Goal: Task Accomplishment & Management: Manage account settings

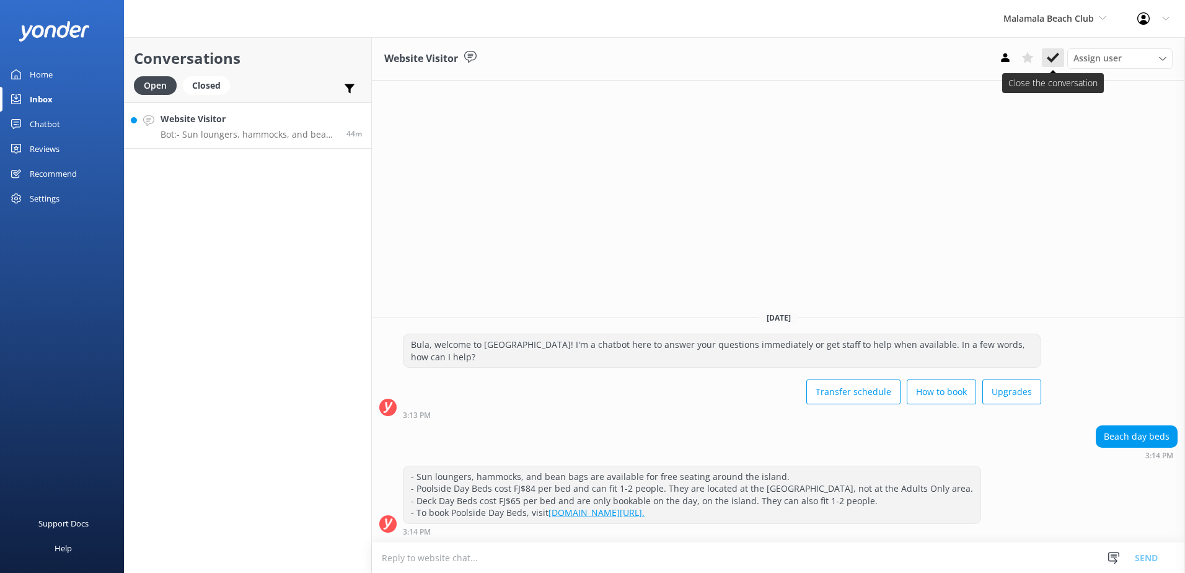
click at [1050, 59] on use at bounding box center [1053, 58] width 12 height 10
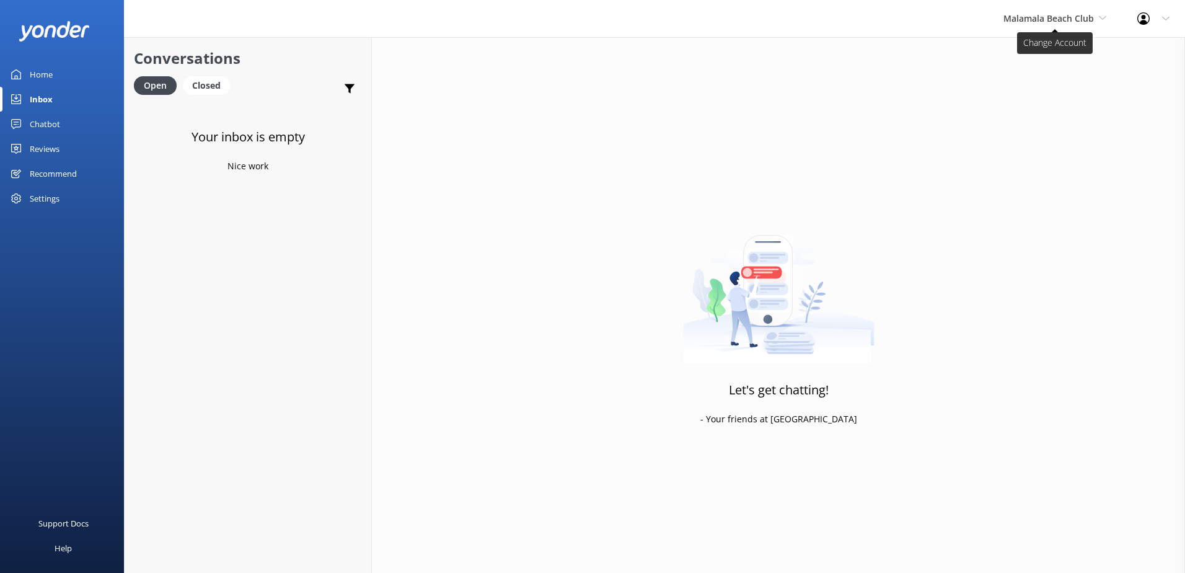
click at [1091, 25] on span "Malamala Beach Club" at bounding box center [1055, 19] width 103 height 14
click at [51, 125] on div "Chatbot" at bounding box center [45, 124] width 30 height 25
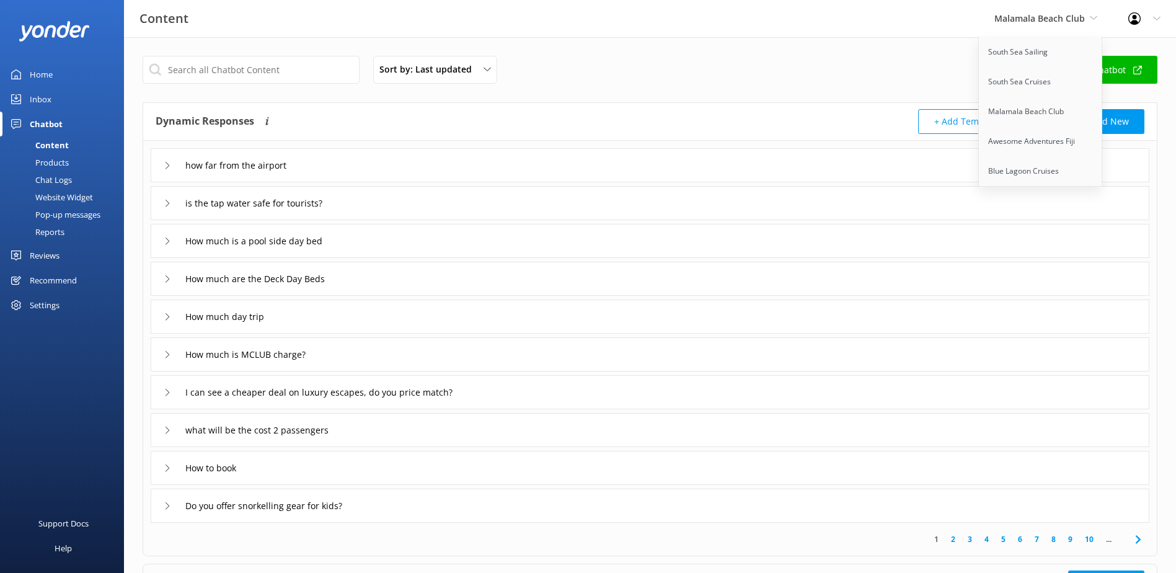
click at [38, 121] on div "Chatbot" at bounding box center [46, 124] width 33 height 25
click at [59, 176] on div "Chat Logs" at bounding box center [39, 179] width 64 height 17
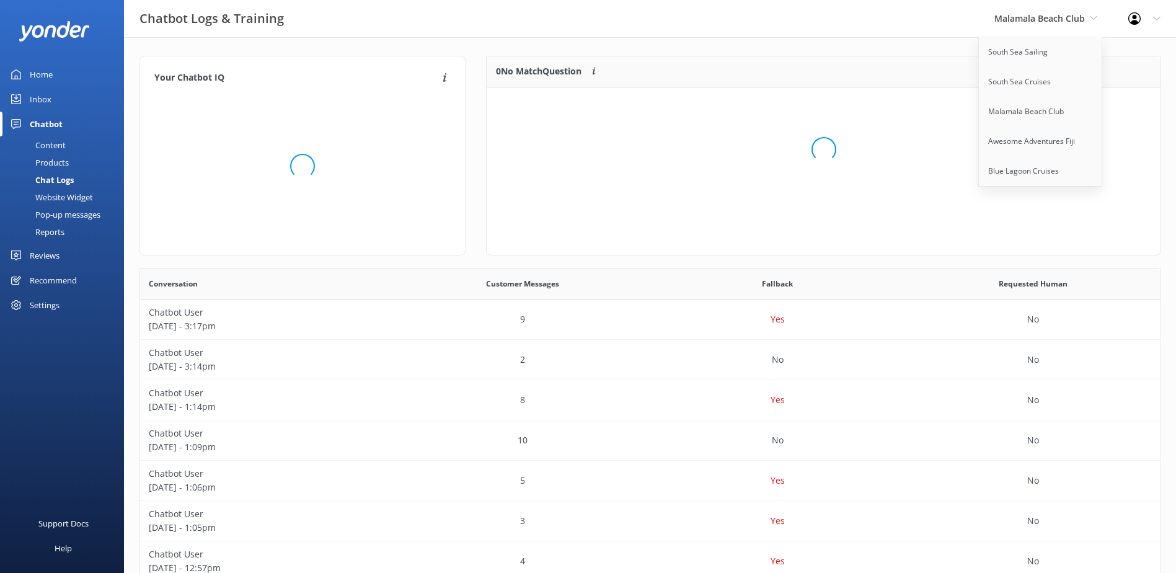
scroll to position [10, 10]
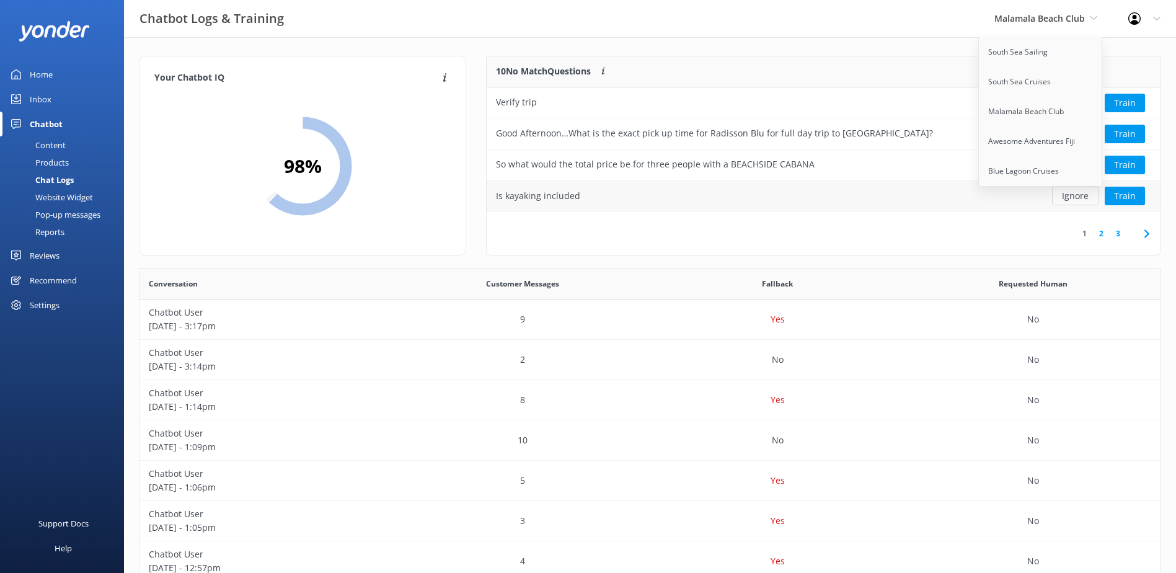
click at [1076, 191] on button "Ignore" at bounding box center [1075, 196] width 47 height 19
click at [1089, 195] on button "Ignore" at bounding box center [1075, 196] width 47 height 19
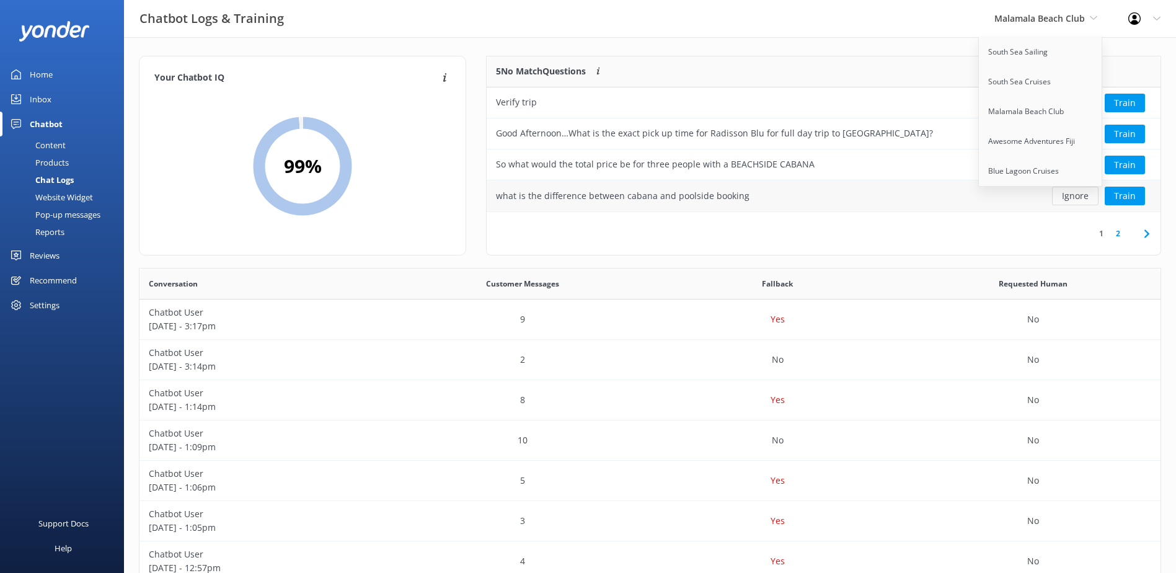
click at [1089, 195] on button "Ignore" at bounding box center [1075, 196] width 47 height 19
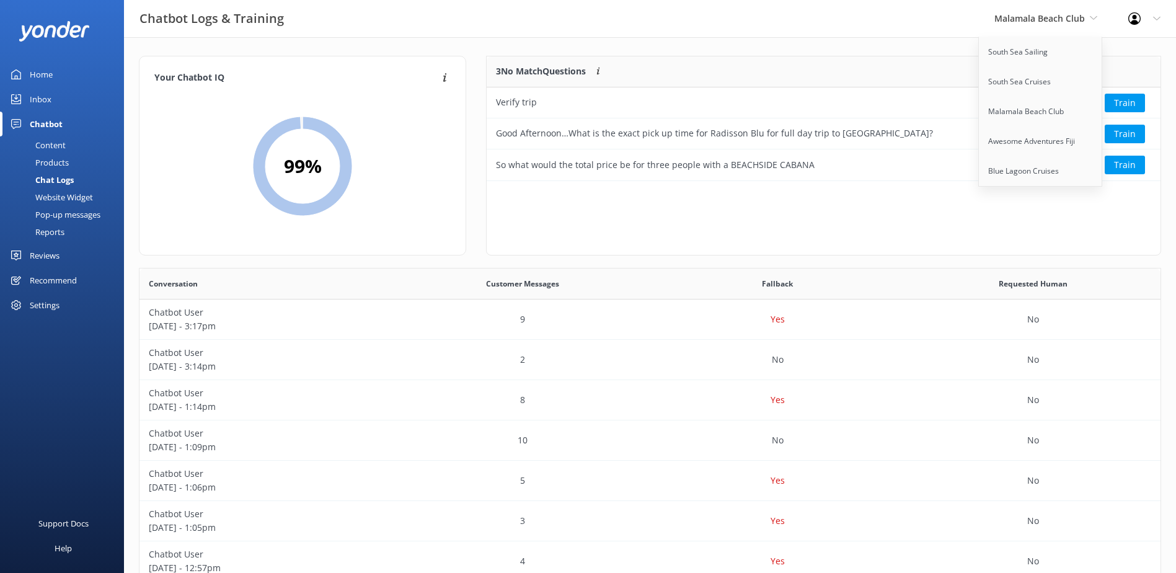
scroll to position [115, 664]
click at [1089, 195] on div "3 No Match Questions Customers sometimes ask questions that don't fully match a…" at bounding box center [823, 156] width 675 height 200
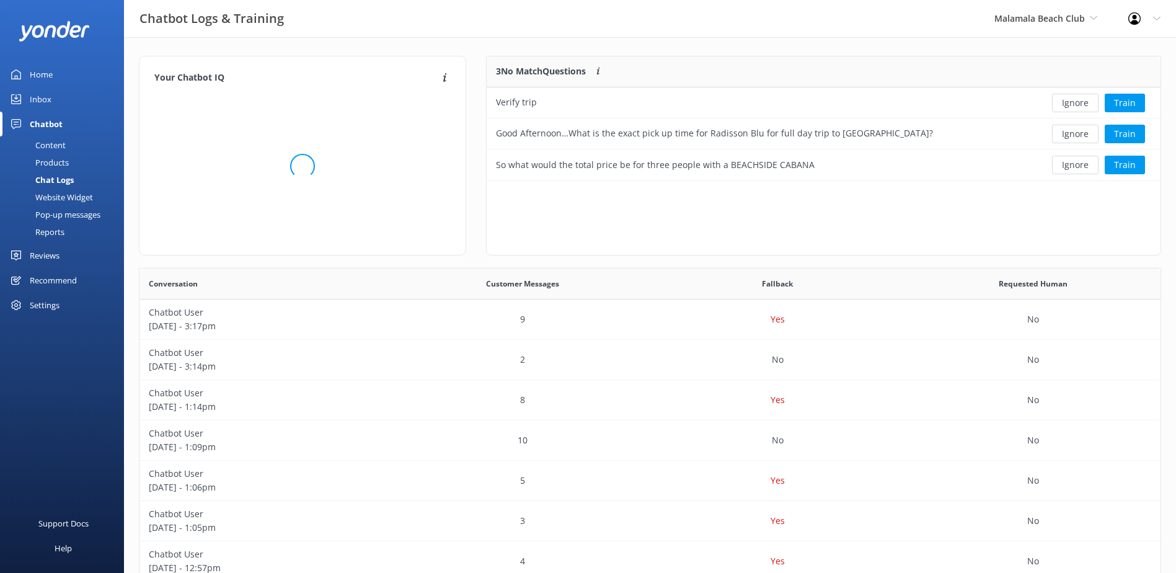
scroll to position [10, 10]
click at [1076, 100] on button "Ignore" at bounding box center [1075, 103] width 47 height 19
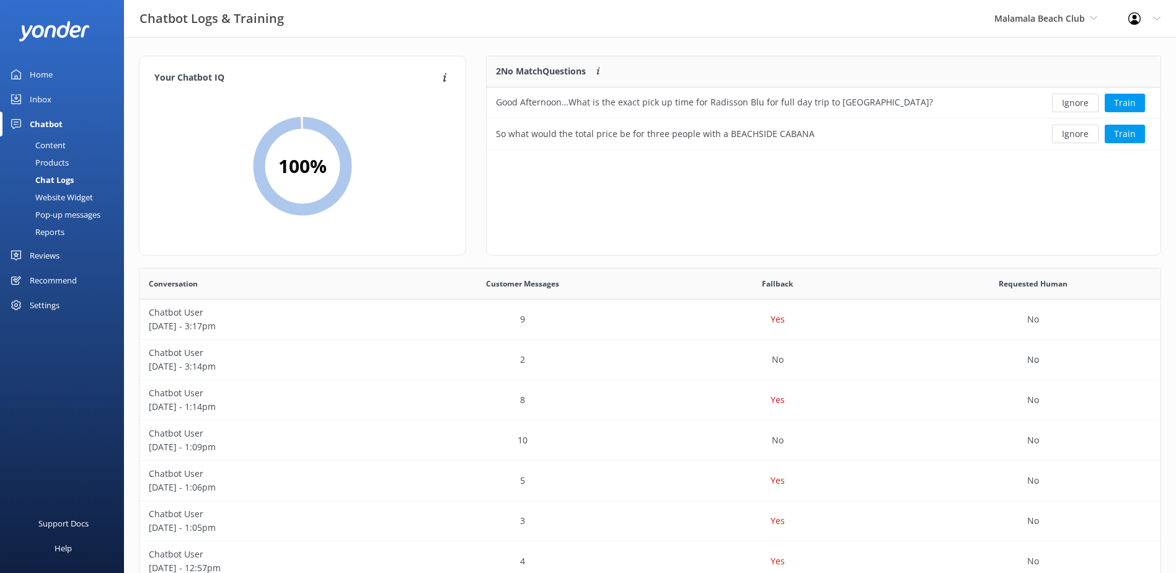
scroll to position [84, 664]
click at [1076, 101] on button "Ignore" at bounding box center [1075, 103] width 47 height 19
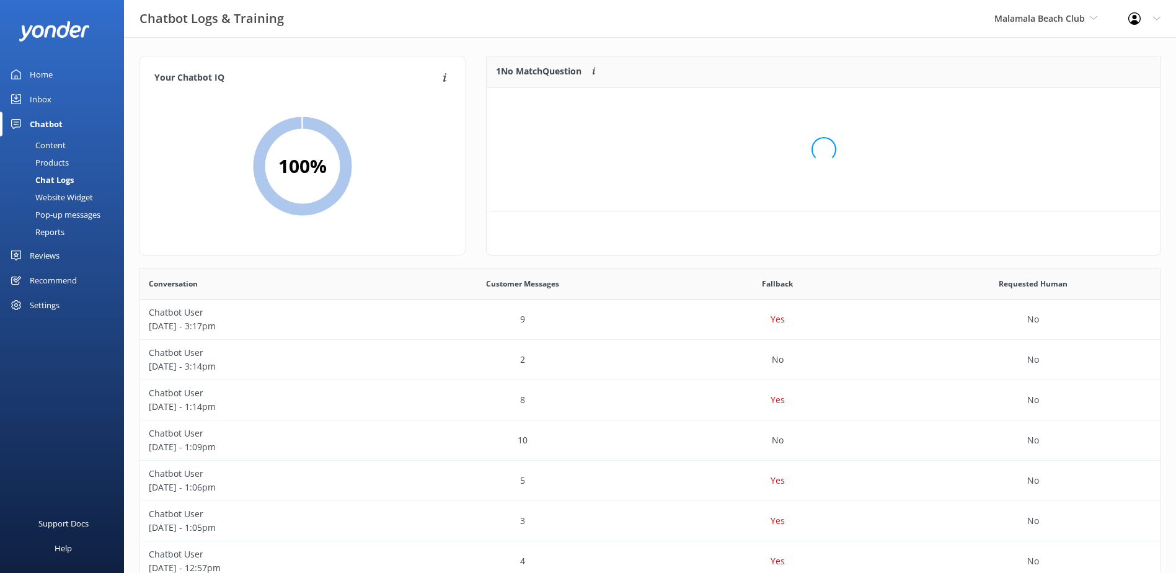
scroll to position [53, 664]
click at [1076, 101] on button "Ignore" at bounding box center [1075, 103] width 47 height 19
click at [1073, 20] on span "Malamala Beach Club" at bounding box center [1039, 18] width 91 height 12
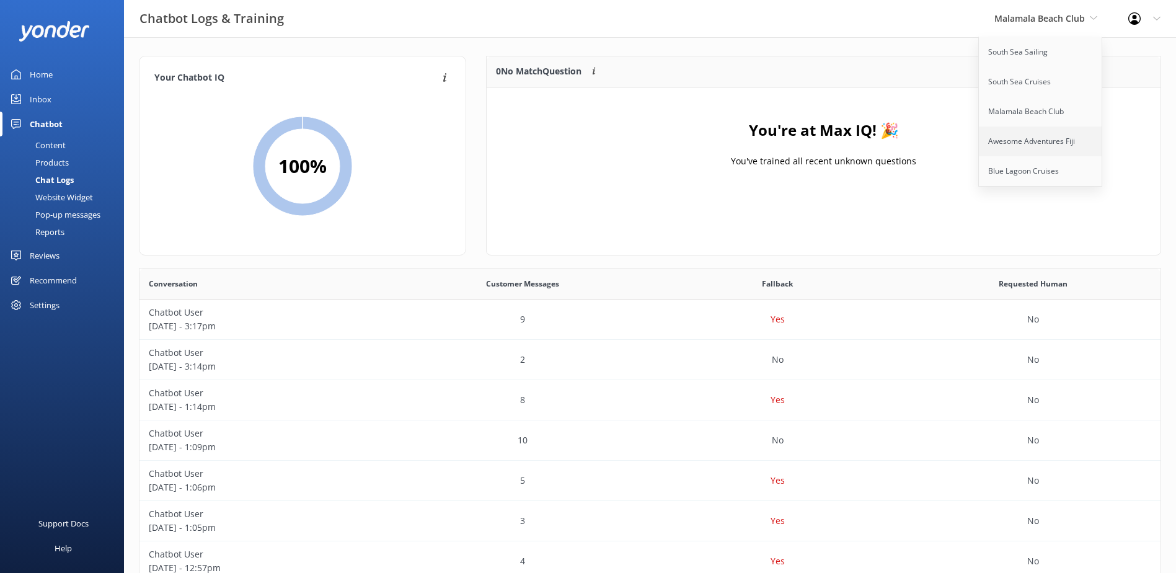
click at [1030, 135] on link "Awesome Adventures Fiji" at bounding box center [1041, 141] width 124 height 30
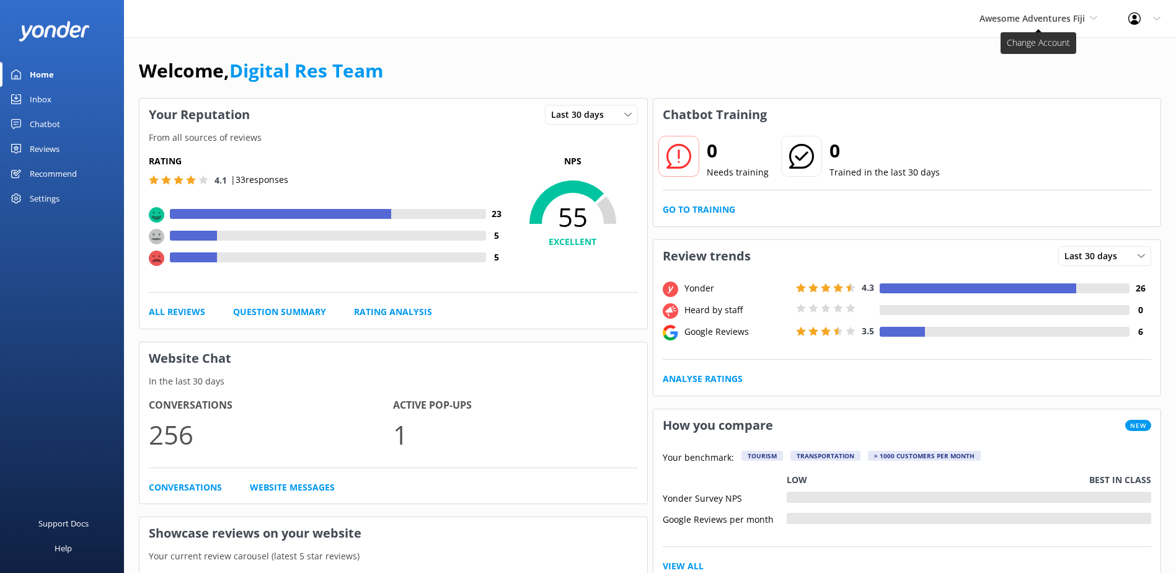
click at [1039, 22] on span "Awesome Adventures Fiji" at bounding box center [1032, 18] width 105 height 12
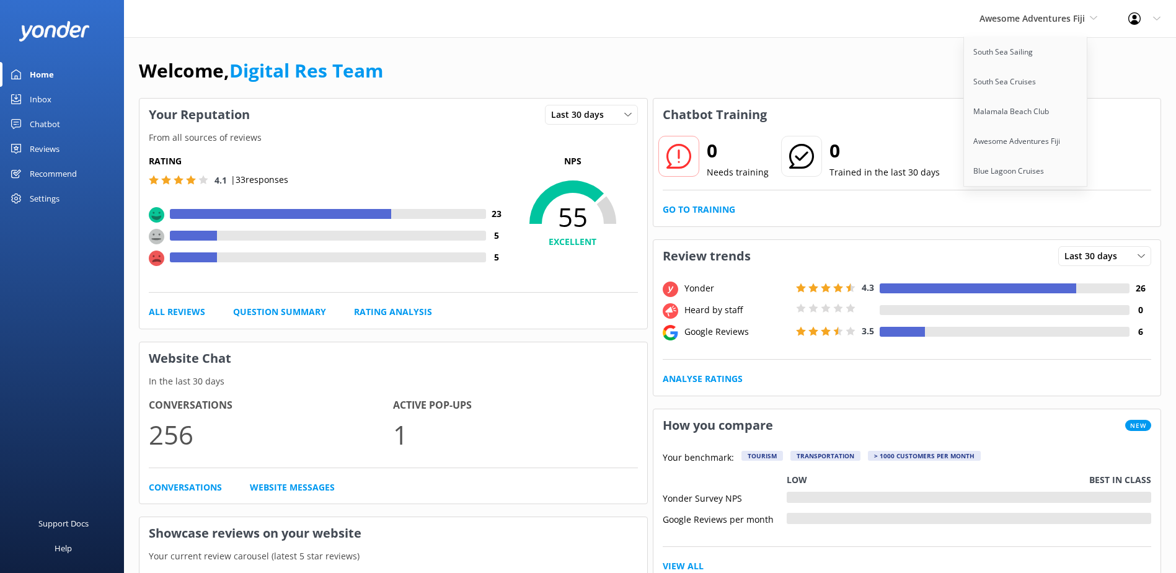
click at [48, 100] on div "Inbox" at bounding box center [41, 99] width 22 height 25
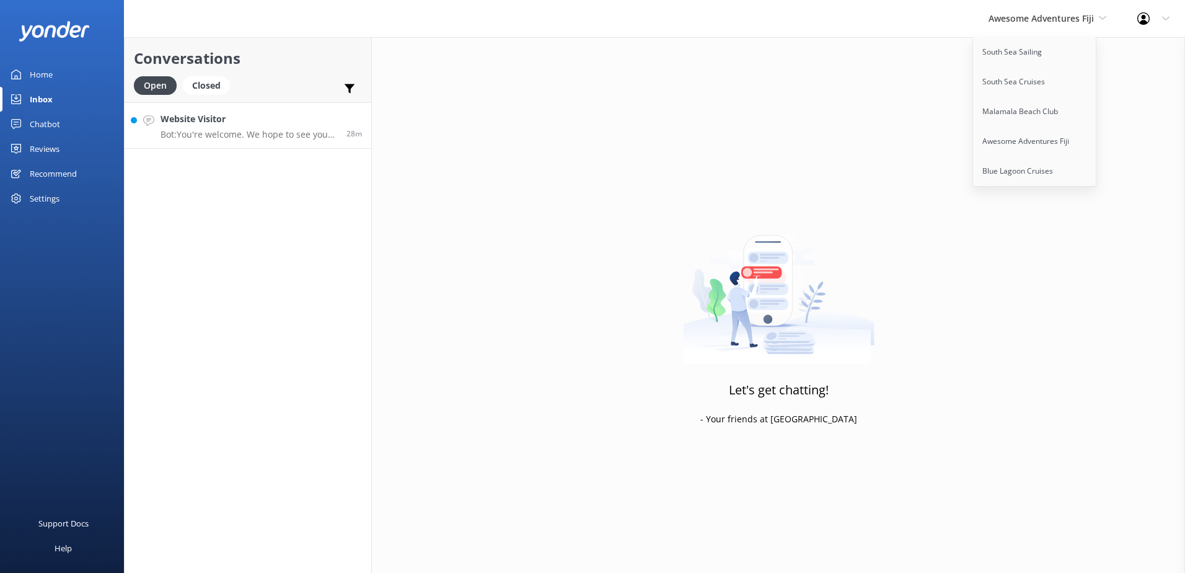
drag, startPoint x: 289, startPoint y: 122, endPoint x: 366, endPoint y: 133, distance: 78.2
click at [289, 122] on h4 "Website Visitor" at bounding box center [249, 119] width 177 height 14
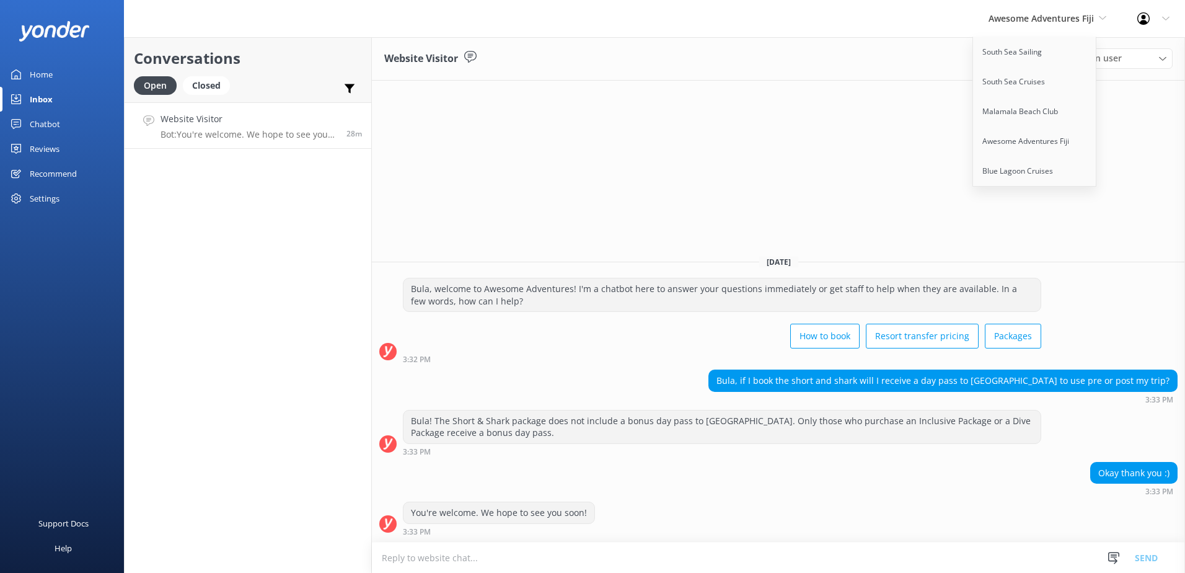
click at [749, 216] on div "Website Visitor Assign user Sonya Alyssa Digital Res Team Ana Raqitawa Lavenia …" at bounding box center [778, 305] width 813 height 536
click at [1058, 60] on icon at bounding box center [1053, 57] width 12 height 12
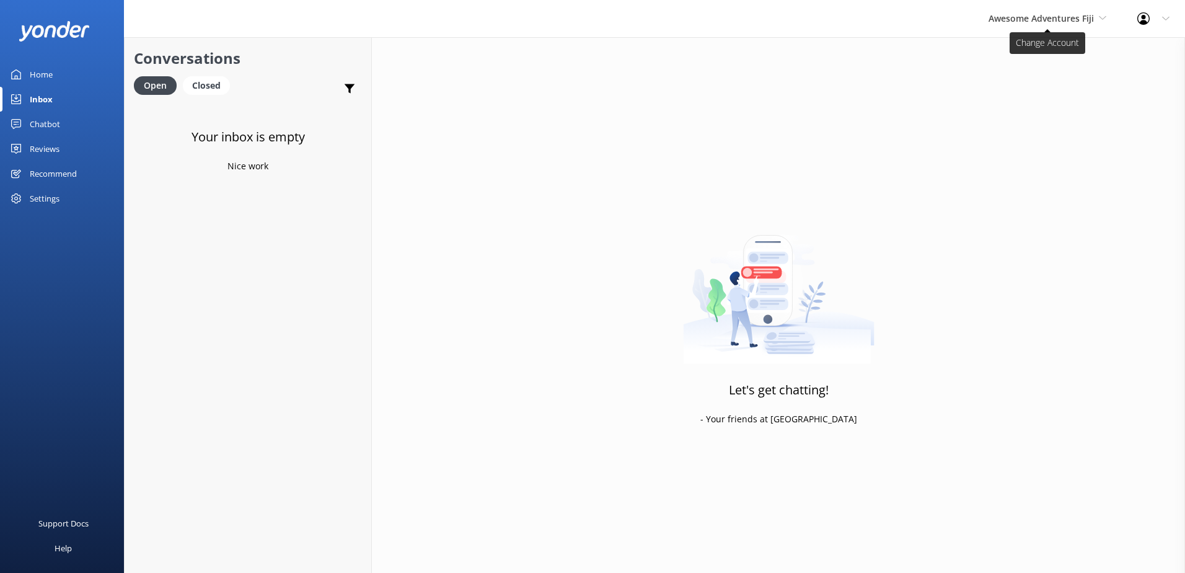
click at [1089, 20] on span "Awesome Adventures Fiji" at bounding box center [1041, 18] width 105 height 12
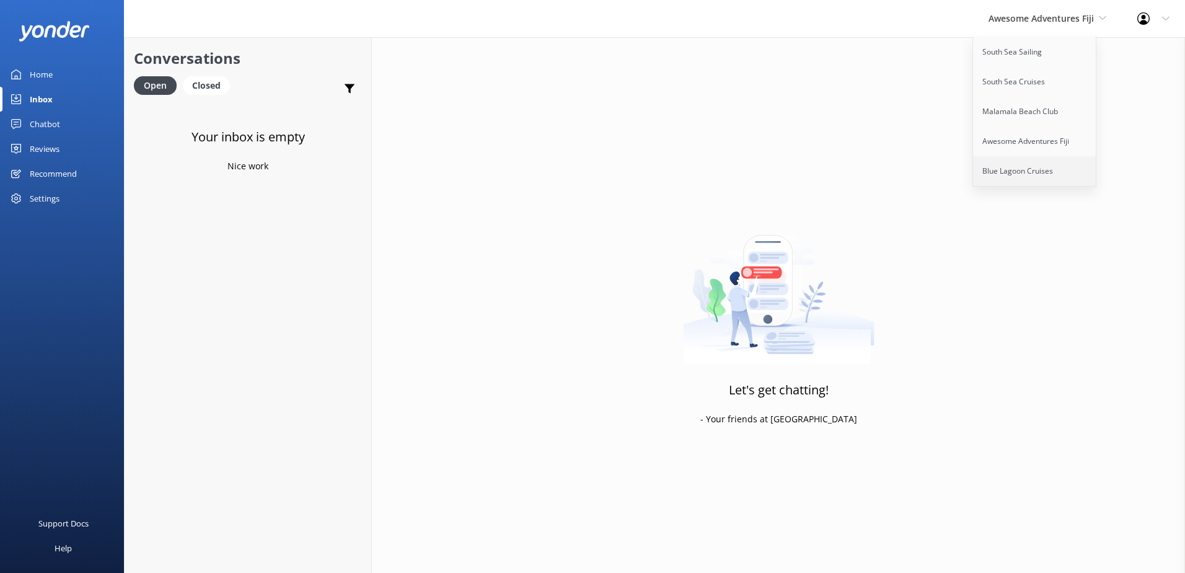
click at [1026, 169] on link "Blue Lagoon Cruises" at bounding box center [1035, 171] width 124 height 30
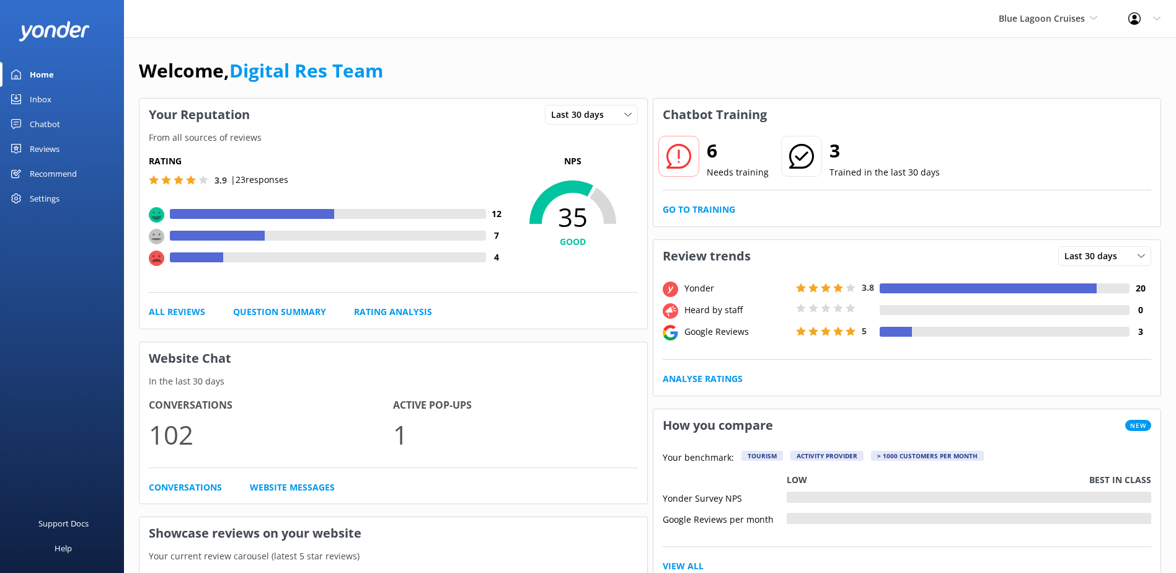
click at [47, 95] on div "Inbox" at bounding box center [41, 99] width 22 height 25
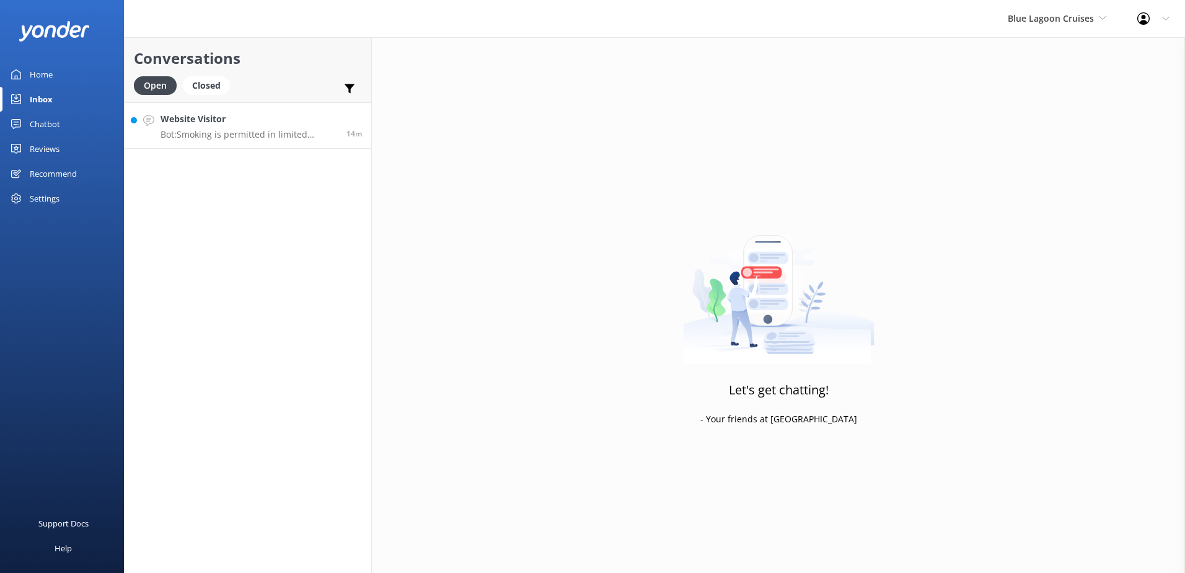
click at [322, 123] on h4 "Website Visitor" at bounding box center [249, 119] width 177 height 14
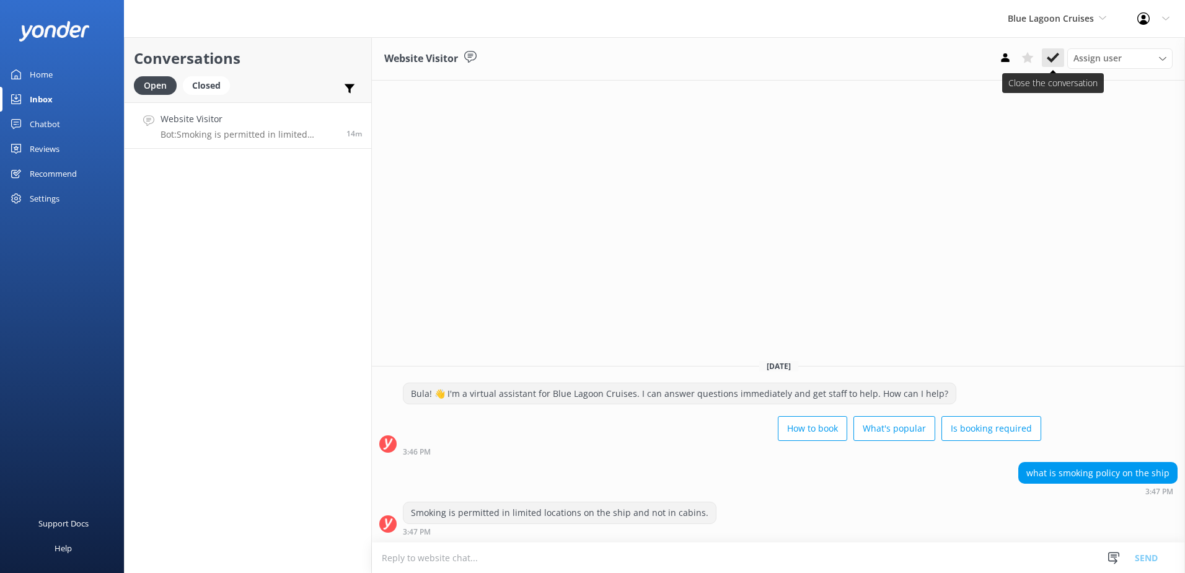
click at [1056, 58] on icon at bounding box center [1053, 57] width 12 height 12
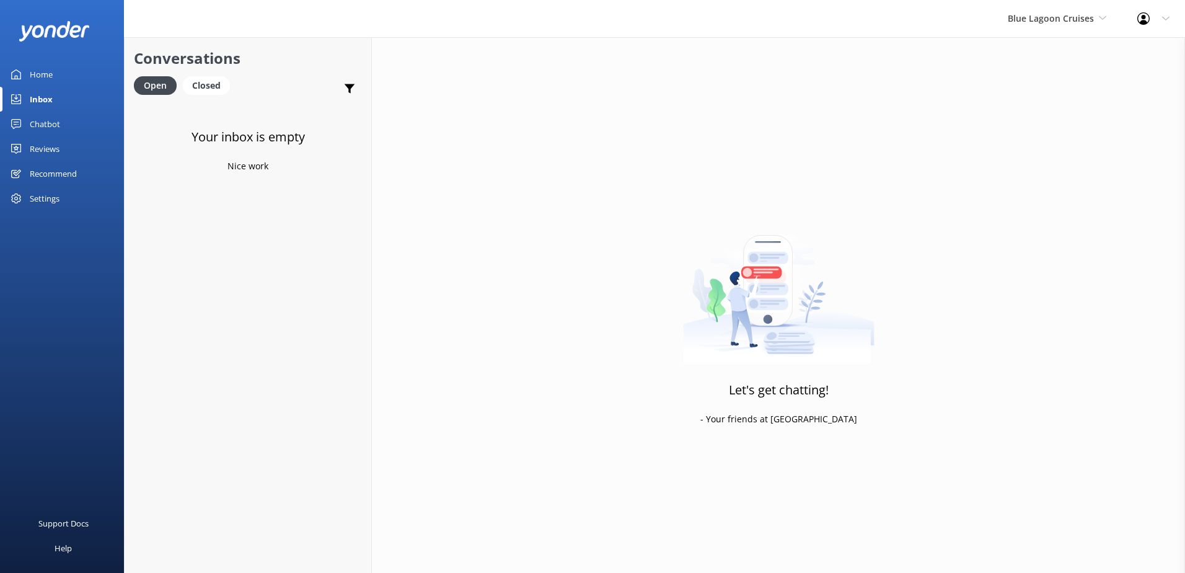
click at [1082, 11] on div "Blue Lagoon Cruises South Sea Sailing South Sea Cruises Malamala Beach Club Awe…" at bounding box center [1058, 18] width 130 height 37
click at [1059, 47] on link "South Sea Sailing" at bounding box center [1055, 52] width 124 height 30
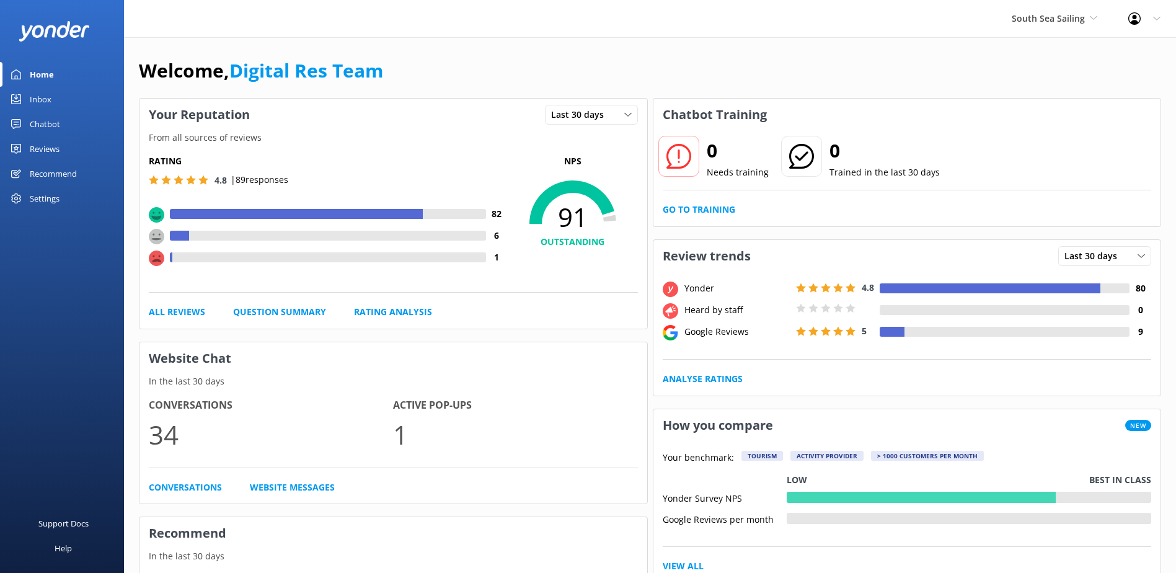
click at [51, 97] on link "Inbox" at bounding box center [62, 99] width 124 height 25
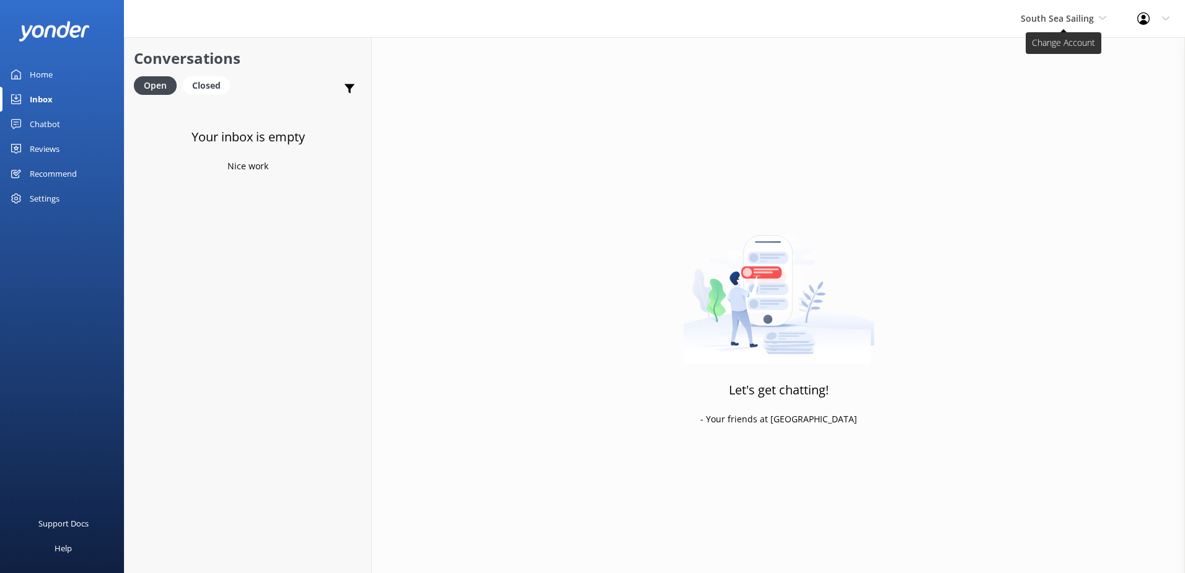
click at [1069, 14] on span "South Sea Sailing" at bounding box center [1057, 18] width 73 height 12
click at [1045, 90] on link "South Sea Cruises" at bounding box center [1068, 82] width 124 height 30
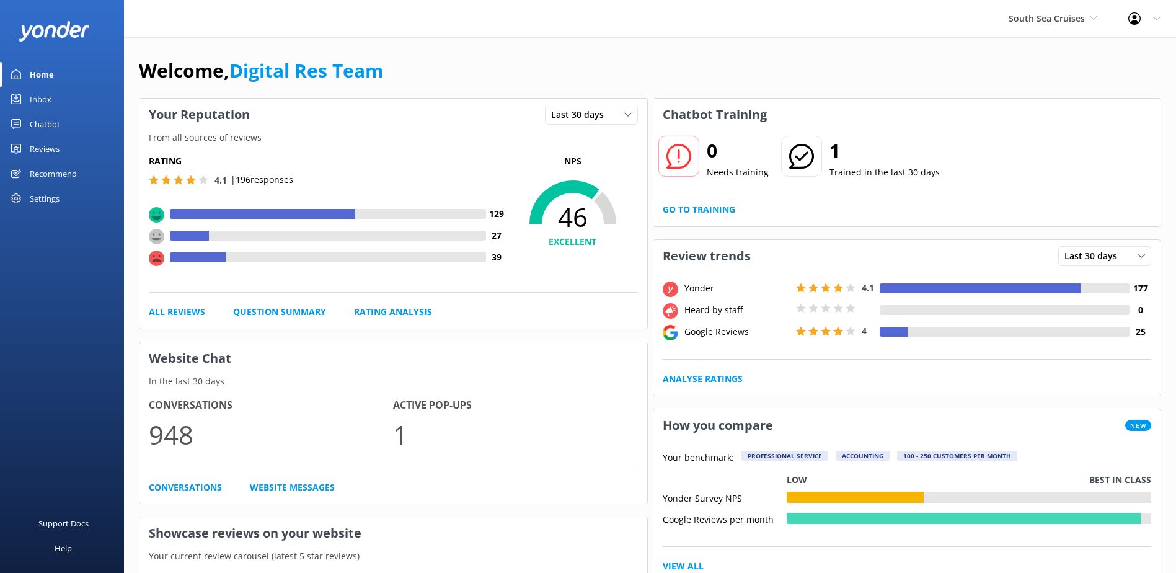
click at [35, 97] on div "Inbox" at bounding box center [41, 99] width 22 height 25
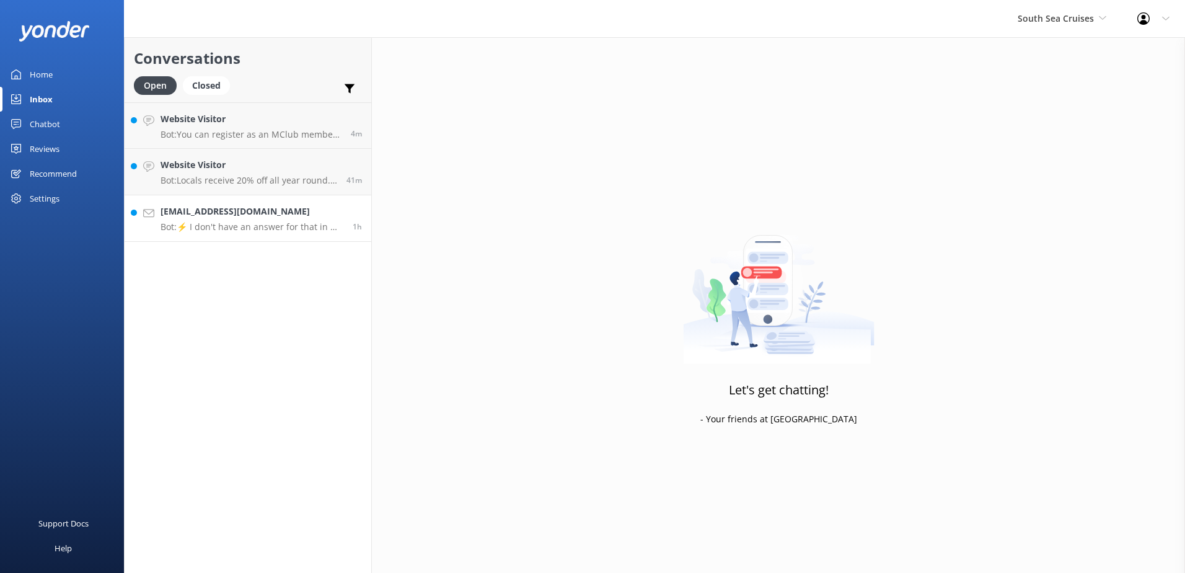
click at [270, 206] on h4 "[EMAIL_ADDRESS][DOMAIN_NAME]" at bounding box center [252, 212] width 183 height 14
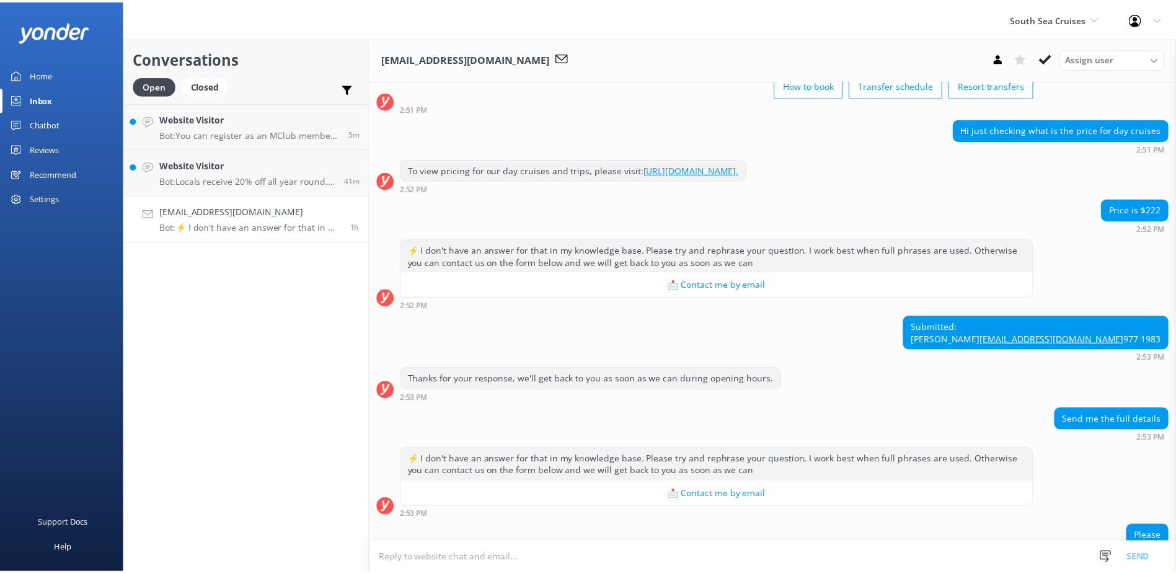
scroll to position [25, 0]
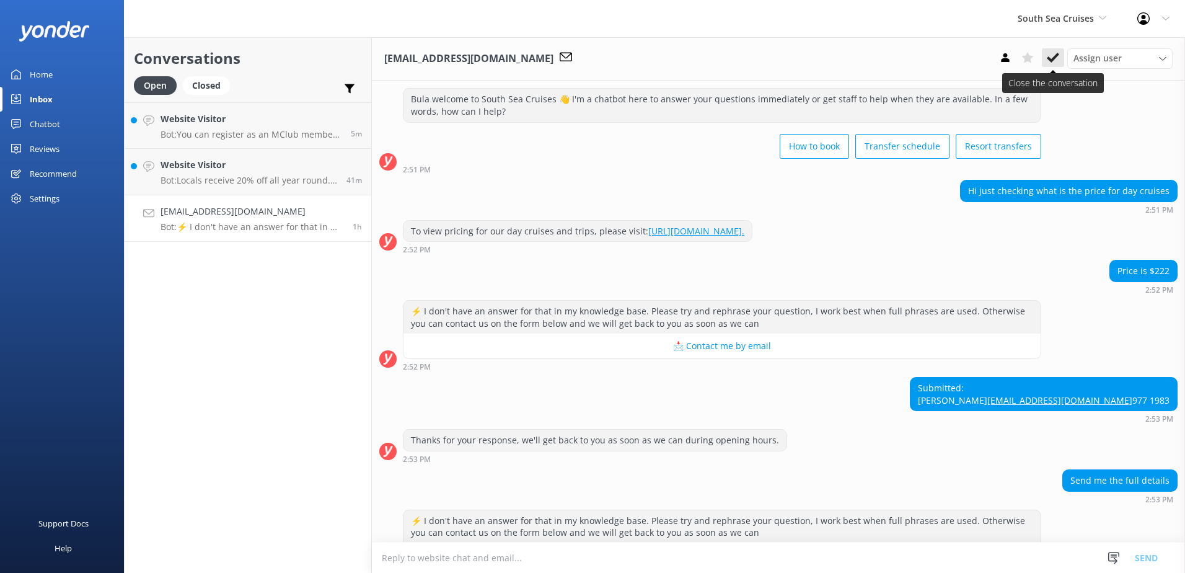
click at [1058, 53] on use at bounding box center [1053, 58] width 12 height 10
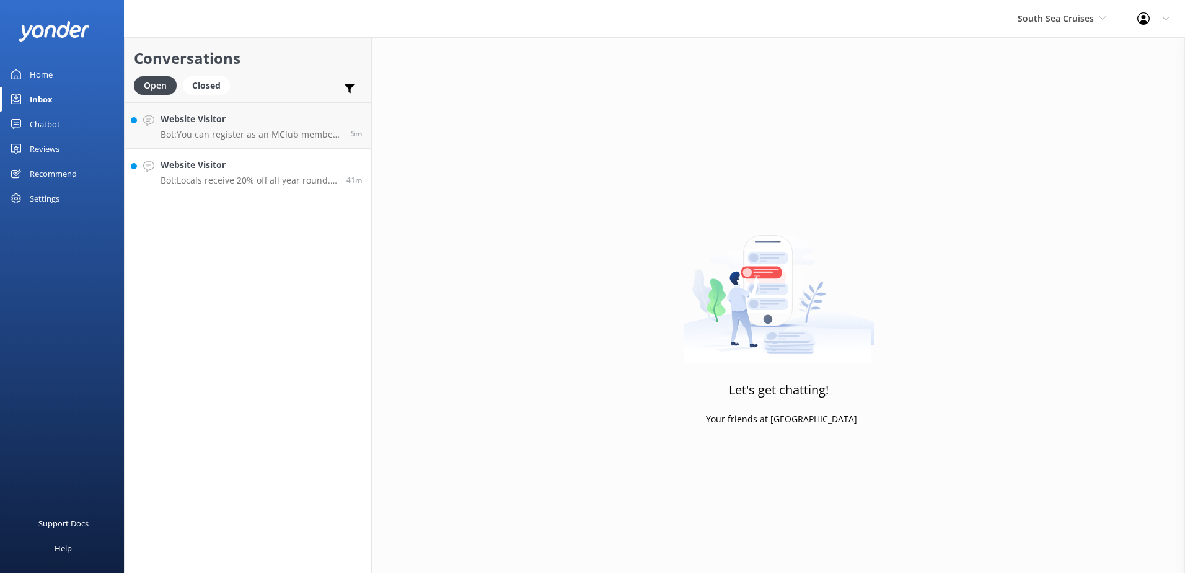
click at [352, 164] on div "41m" at bounding box center [349, 171] width 25 height 27
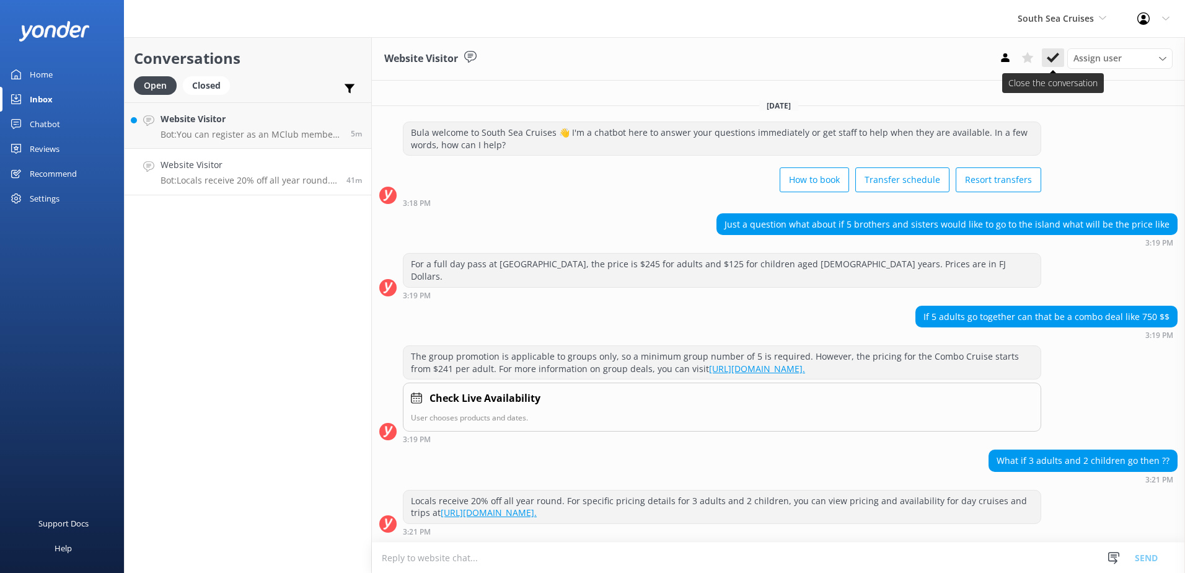
click at [1048, 62] on icon at bounding box center [1053, 57] width 12 height 12
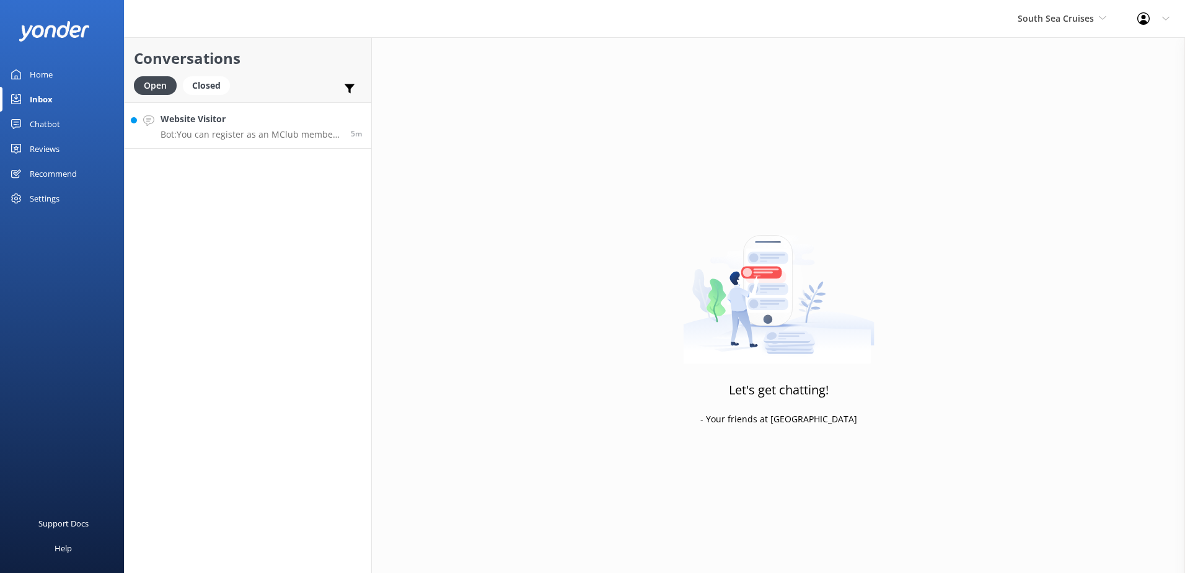
click at [308, 113] on h4 "Website Visitor" at bounding box center [251, 119] width 181 height 14
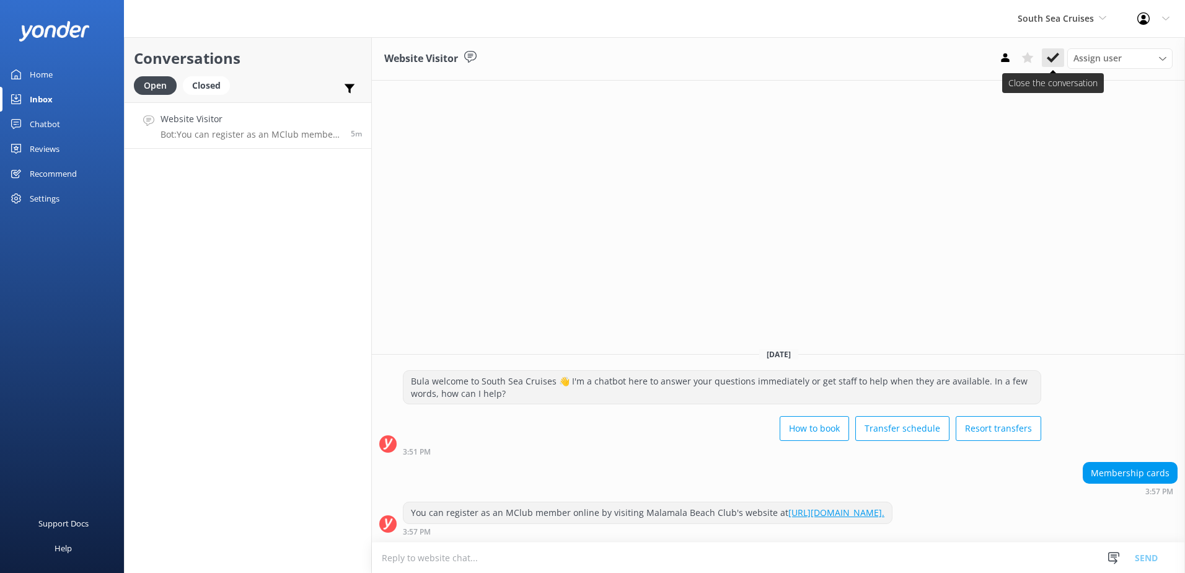
click at [1042, 58] on button at bounding box center [1053, 57] width 22 height 19
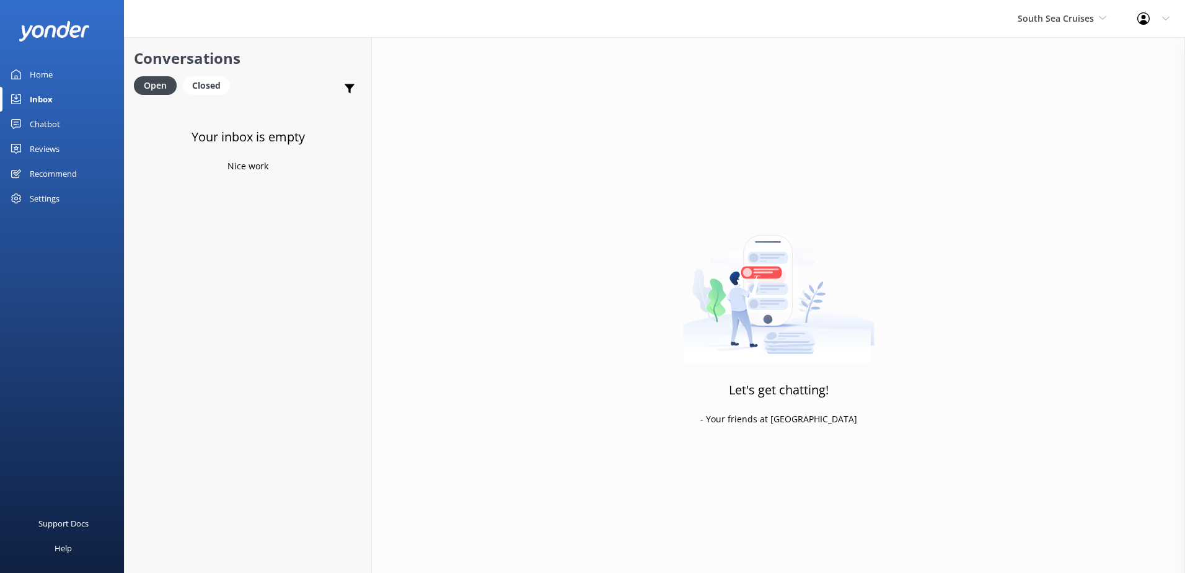
drag, startPoint x: 40, startPoint y: 126, endPoint x: 50, endPoint y: 125, distance: 10.0
click at [40, 126] on div "Chatbot" at bounding box center [45, 124] width 30 height 25
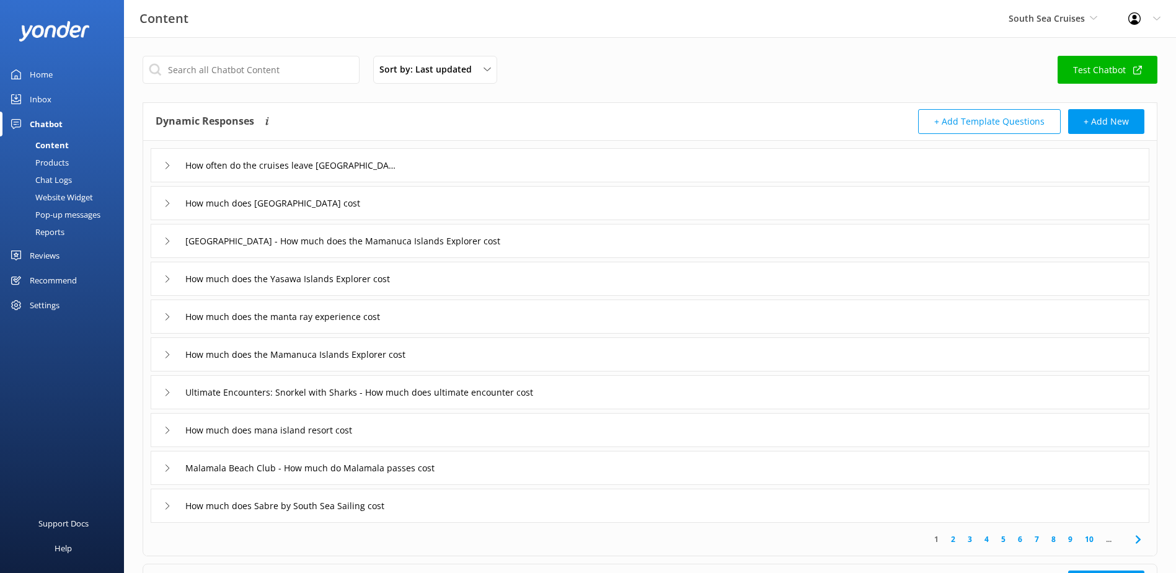
click at [68, 175] on div "Chat Logs" at bounding box center [39, 179] width 64 height 17
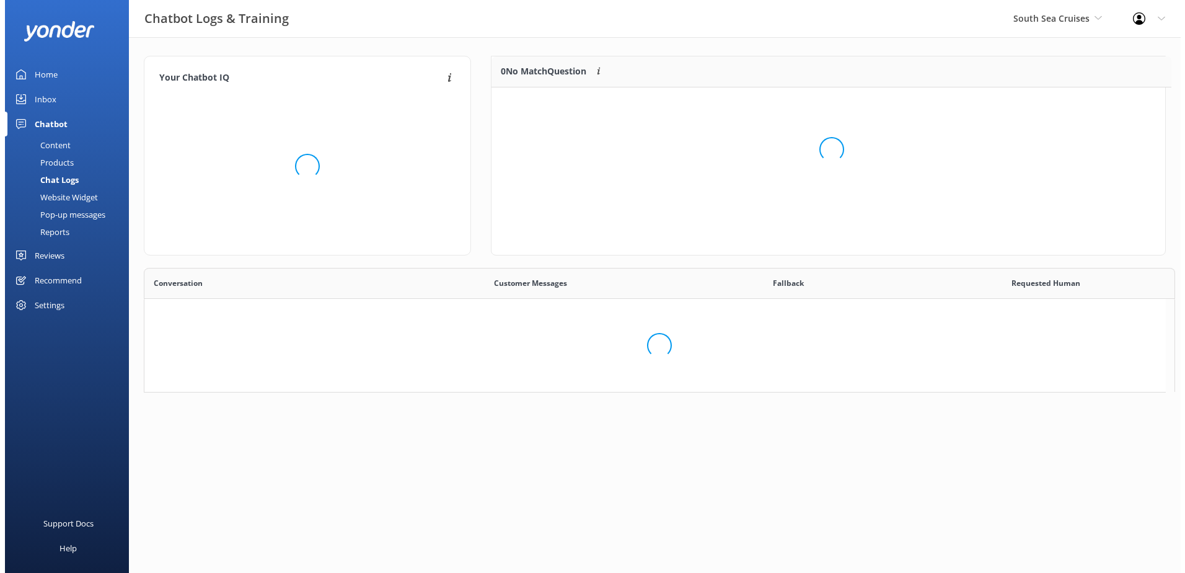
scroll to position [10, 10]
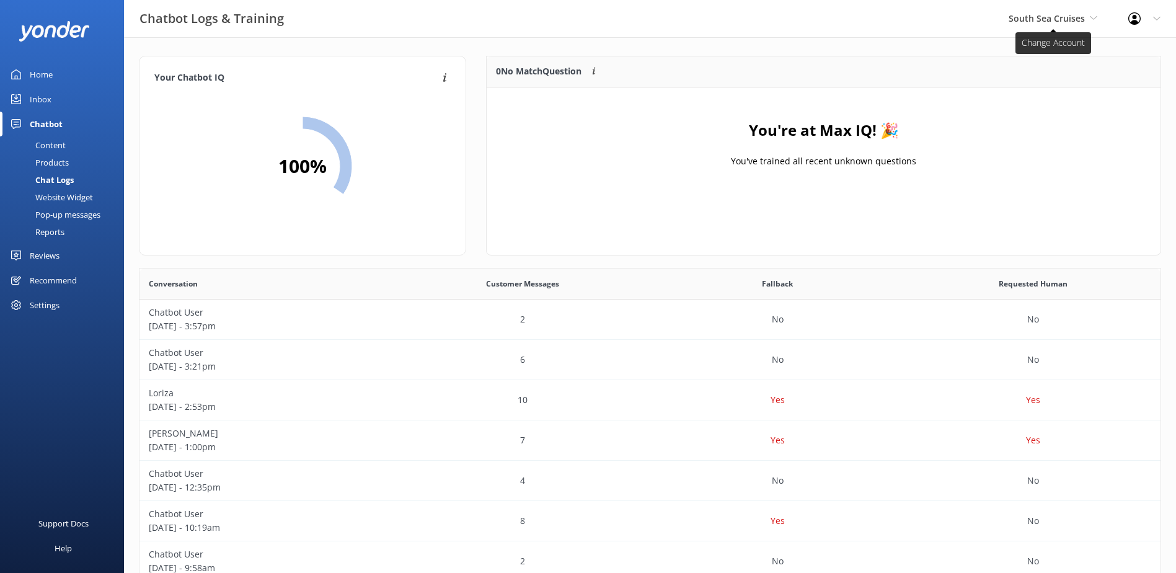
click at [1063, 23] on span "South Sea Cruises" at bounding box center [1047, 18] width 76 height 12
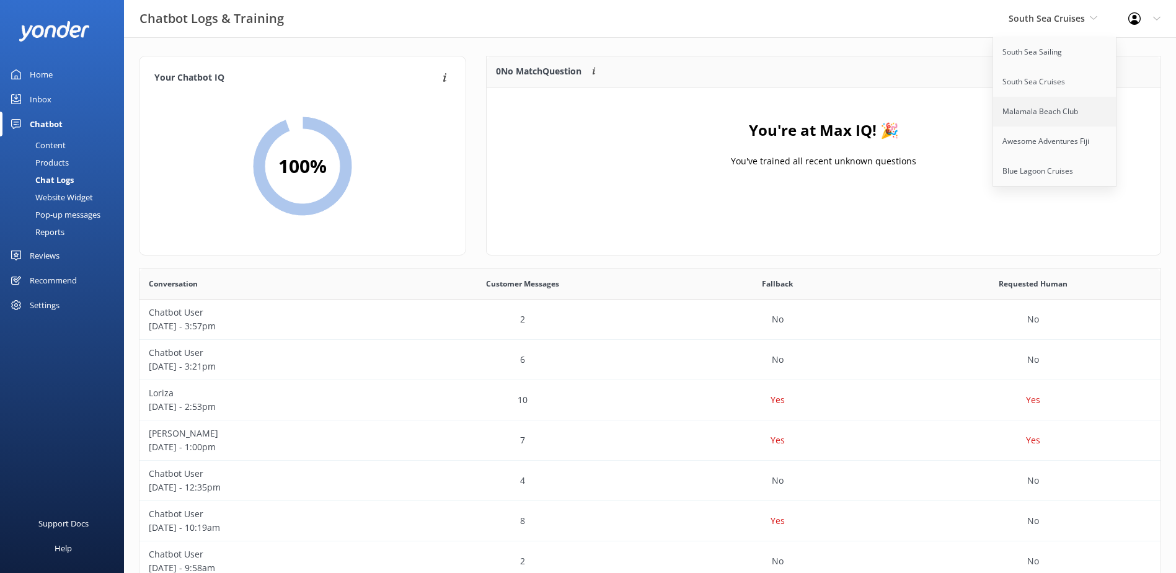
click at [1056, 109] on link "Malamala Beach Club" at bounding box center [1055, 112] width 124 height 30
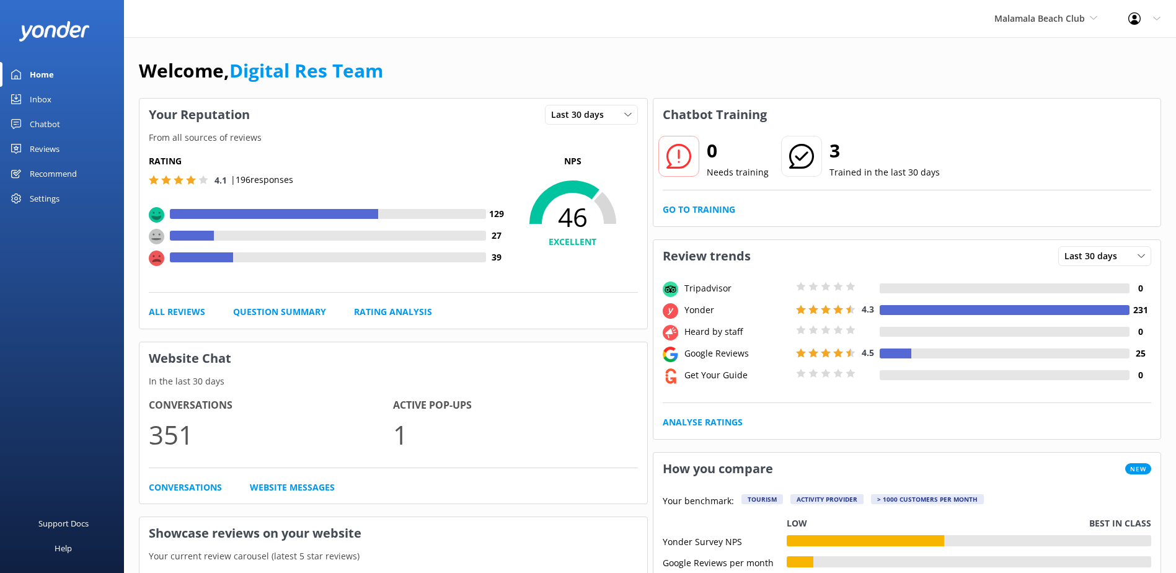
drag, startPoint x: 39, startPoint y: 105, endPoint x: 45, endPoint y: 104, distance: 6.5
click at [39, 105] on div "Inbox" at bounding box center [41, 99] width 22 height 25
